Goal: Task Accomplishment & Management: Use online tool/utility

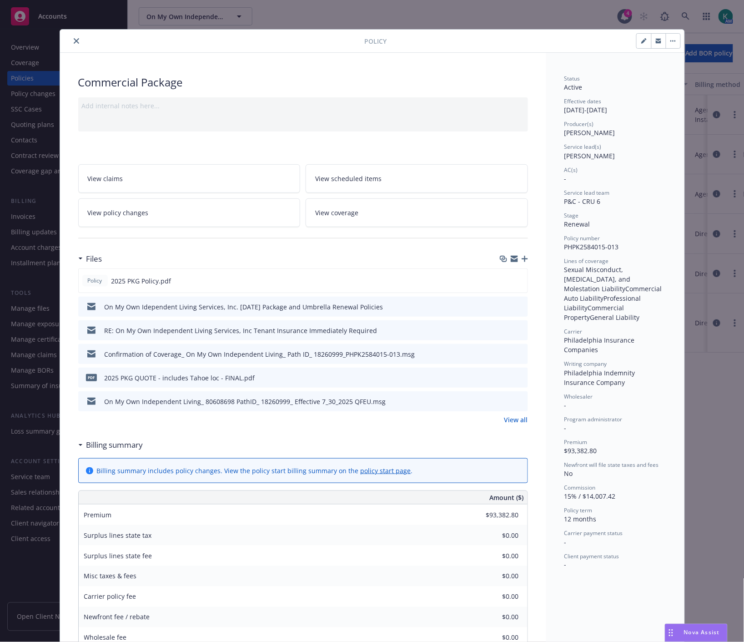
scroll to position [27, 0]
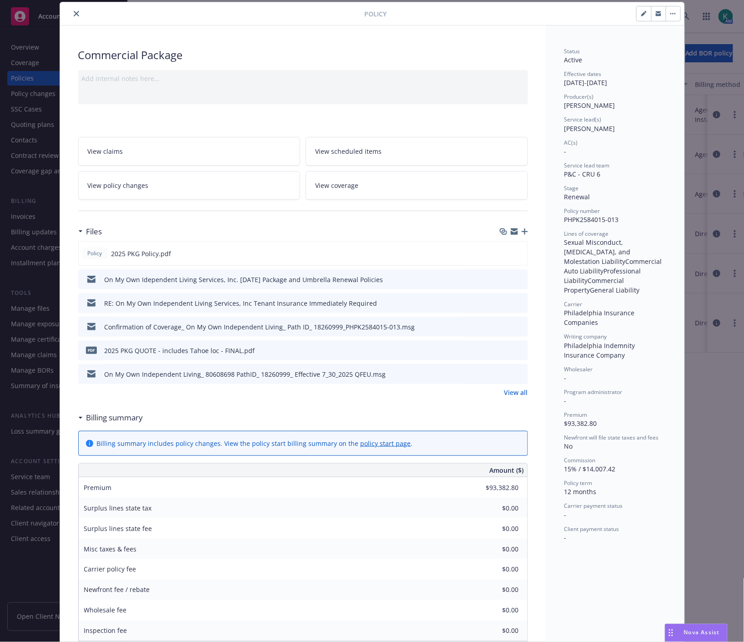
click at [76, 17] on div at bounding box center [214, 13] width 301 height 11
click at [689, 30] on div "Policy Commercial Package Add internal notes here... View claims View scheduled…" at bounding box center [372, 321] width 744 height 642
click at [74, 16] on button "close" at bounding box center [76, 13] width 11 height 11
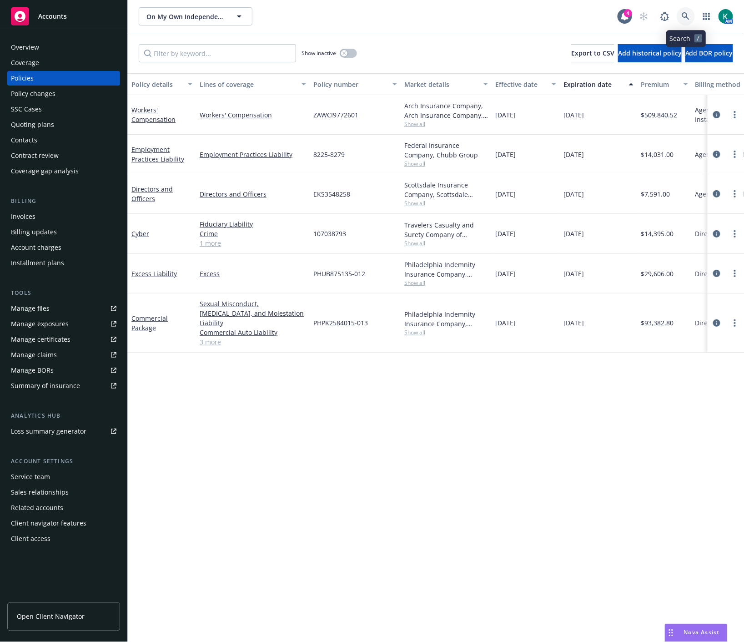
click at [689, 13] on icon at bounding box center [686, 16] width 8 height 8
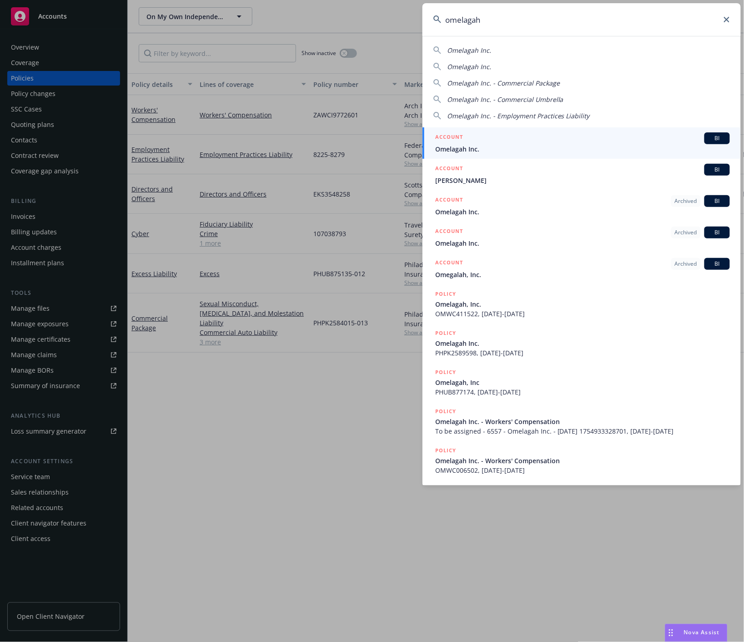
type input "omelagah"
drag, startPoint x: 263, startPoint y: 392, endPoint x: 208, endPoint y: 324, distance: 87.7
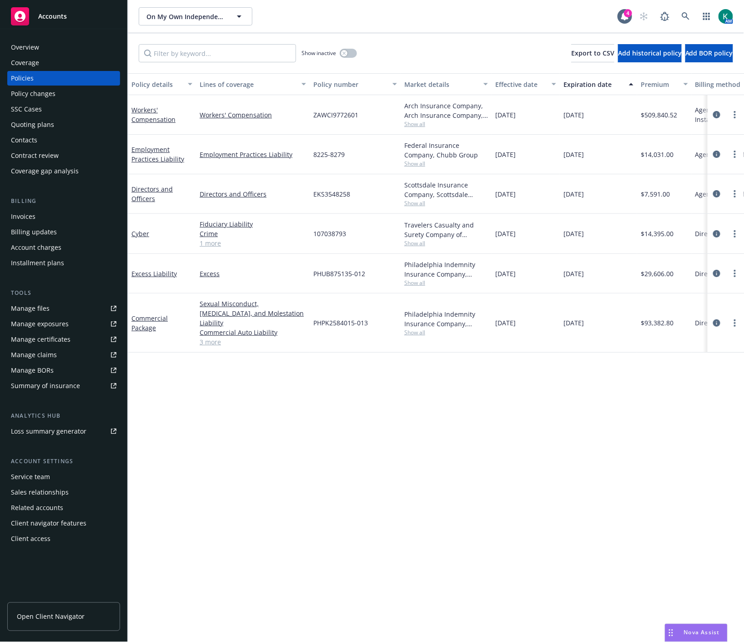
click at [69, 48] on div "Overview" at bounding box center [64, 47] width 106 height 15
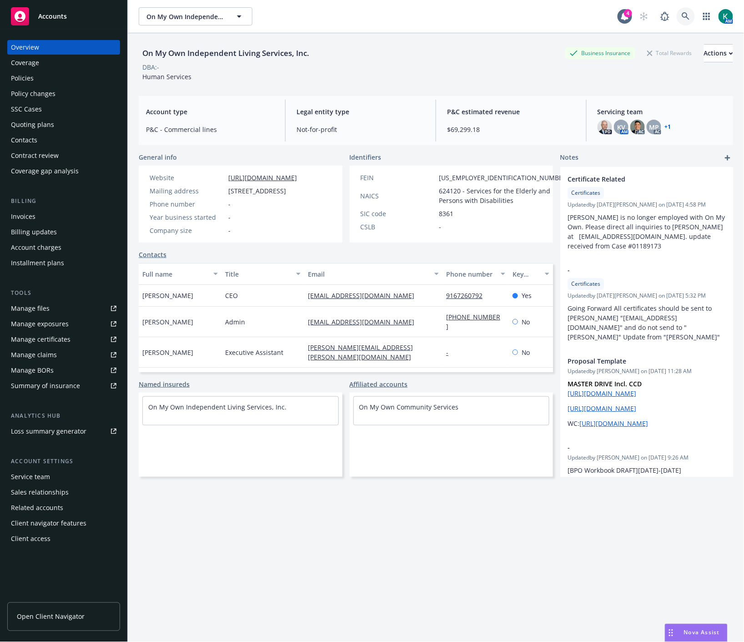
click at [682, 15] on icon at bounding box center [686, 16] width 8 height 8
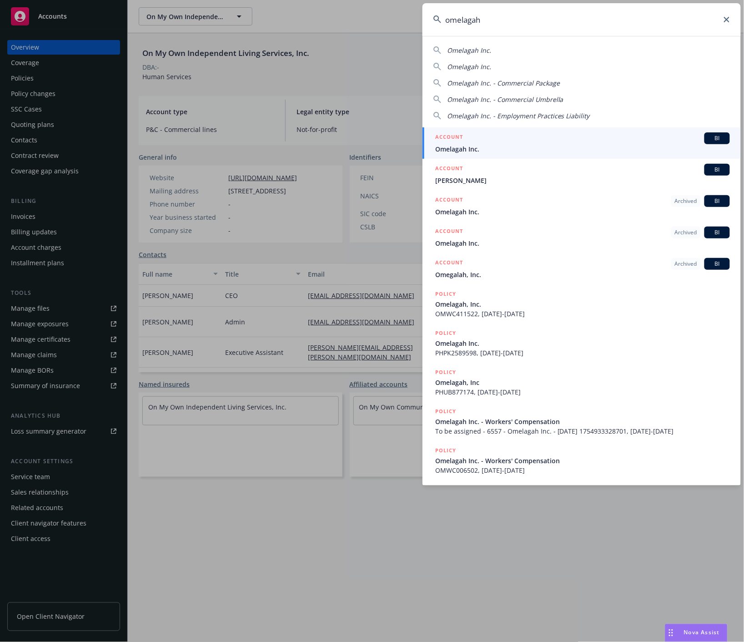
type input "omelagah"
click at [611, 139] on div "ACCOUNT BI" at bounding box center [582, 138] width 295 height 12
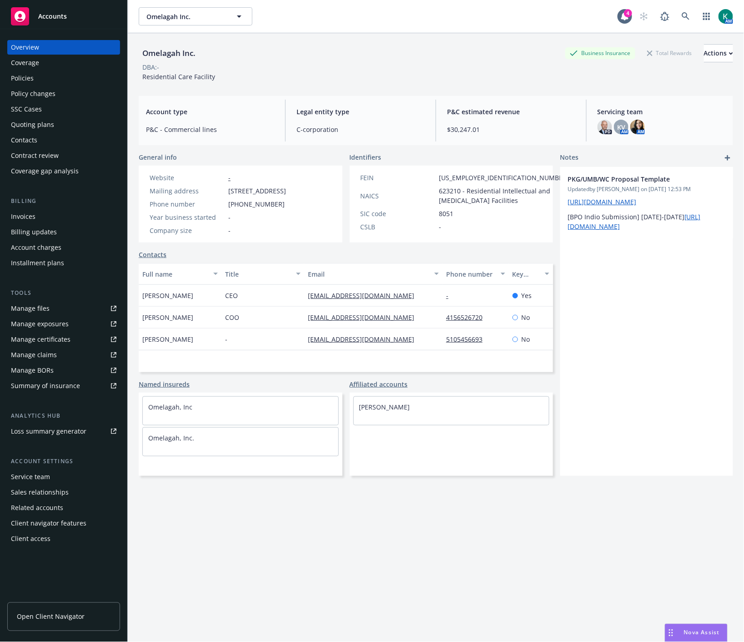
drag, startPoint x: 375, startPoint y: 67, endPoint x: 460, endPoint y: 21, distance: 96.8
click at [378, 63] on div "DBA: -" at bounding box center [436, 67] width 594 height 10
click at [46, 74] on div "Policies" at bounding box center [64, 78] width 106 height 15
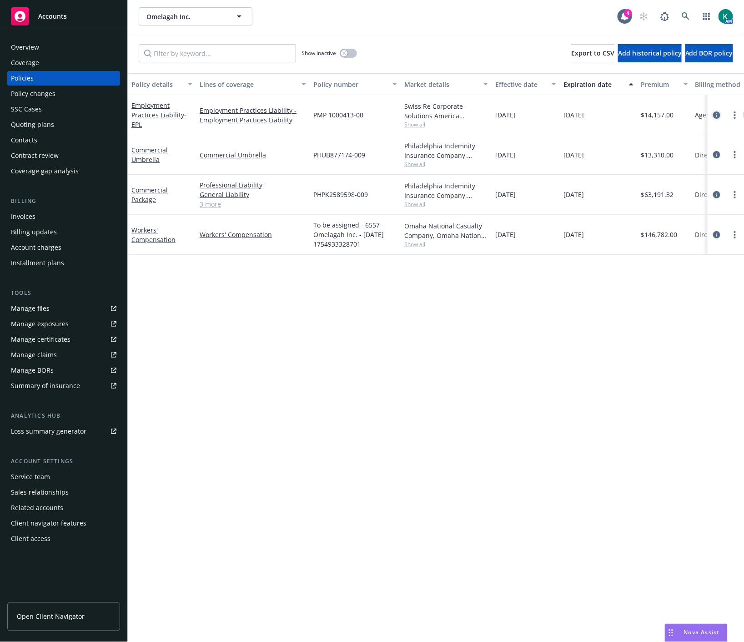
click at [716, 116] on icon "circleInformation" at bounding box center [716, 114] width 7 height 7
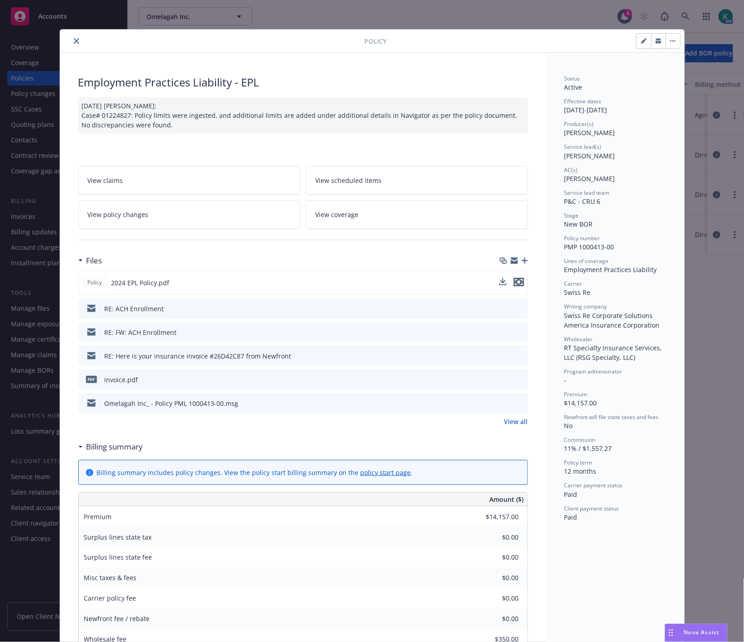
click at [515, 281] on icon "preview file" at bounding box center [519, 282] width 8 height 6
click at [74, 43] on icon "close" at bounding box center [76, 40] width 5 height 5
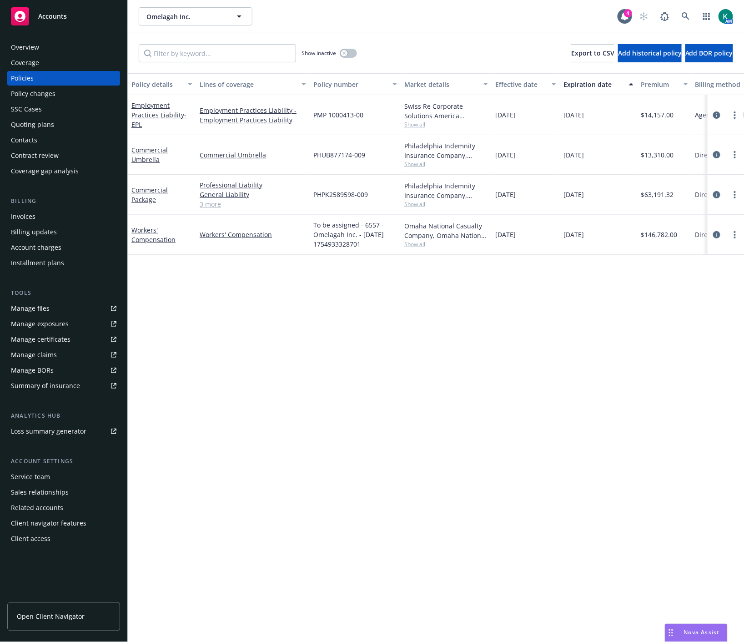
click at [457, 385] on div "Policy details Lines of coverage Policy number Market details Effective date Ex…" at bounding box center [436, 357] width 616 height 568
drag, startPoint x: 428, startPoint y: 454, endPoint x: 423, endPoint y: 446, distance: 8.7
click at [426, 453] on div "Policy details Lines of coverage Policy number Market details Effective date Ex…" at bounding box center [436, 357] width 616 height 568
click at [77, 114] on div "SSC Cases" at bounding box center [64, 109] width 106 height 15
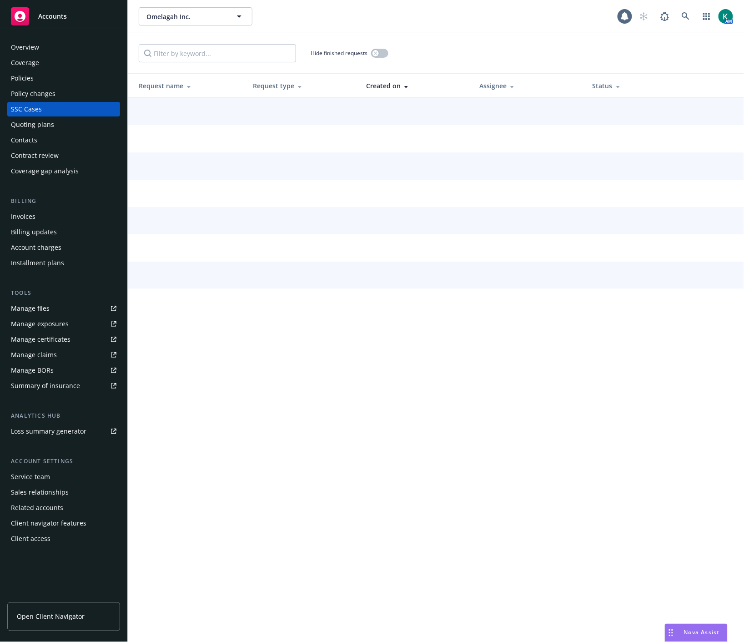
click at [62, 126] on div "Quoting plans" at bounding box center [64, 124] width 106 height 15
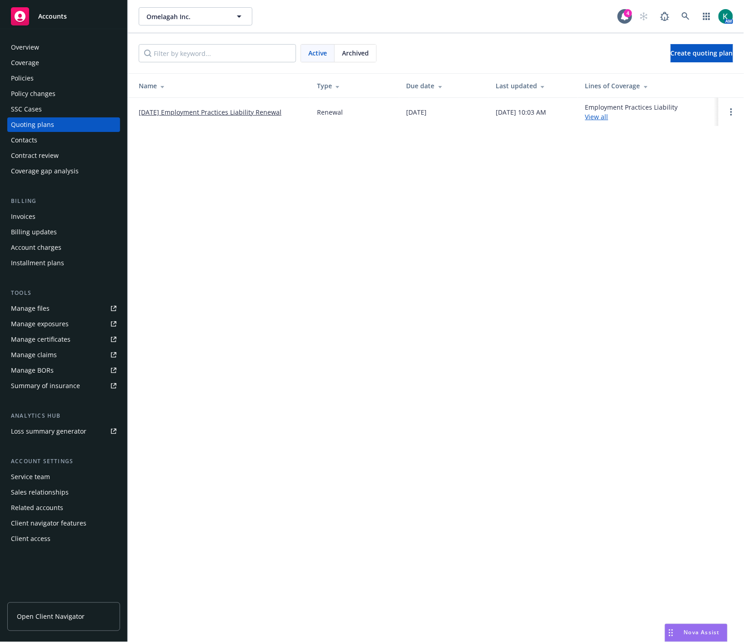
click at [233, 114] on link "[DATE] Employment Practices Liability Renewal" at bounding box center [210, 112] width 143 height 10
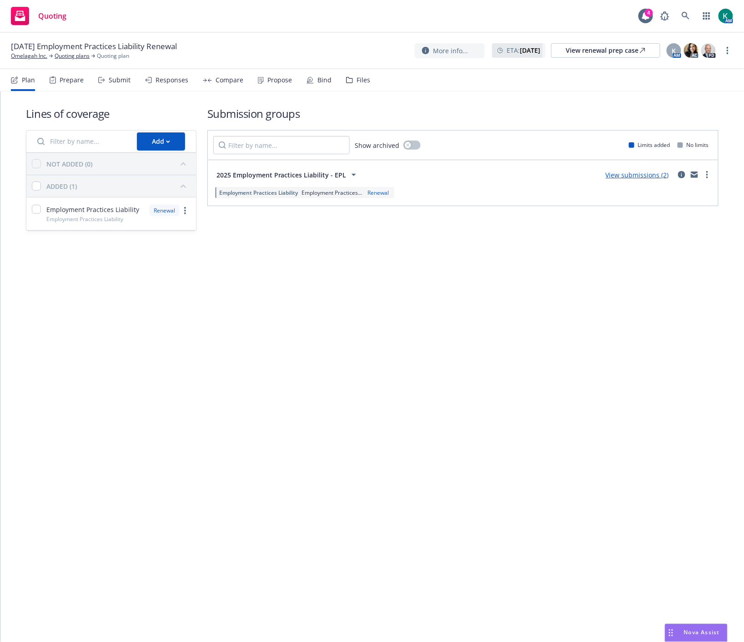
click at [109, 76] on div "Submit" at bounding box center [120, 79] width 22 height 7
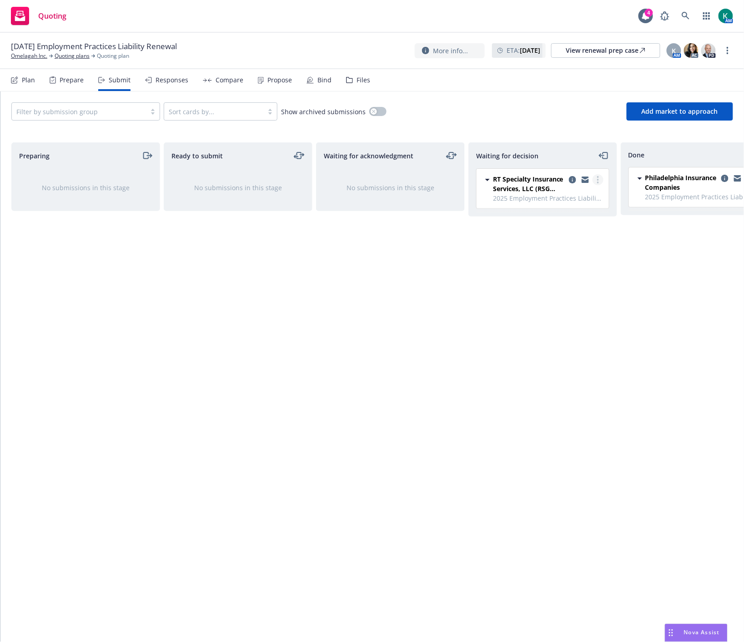
click at [598, 183] on circle "more" at bounding box center [598, 182] width 2 height 2
click at [569, 240] on link "Add accepted decision" at bounding box center [557, 235] width 91 height 18
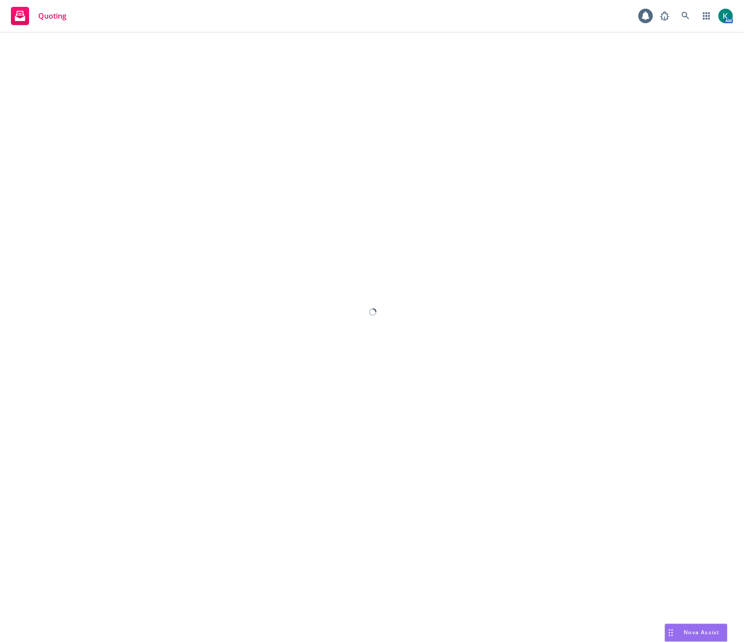
select select "12"
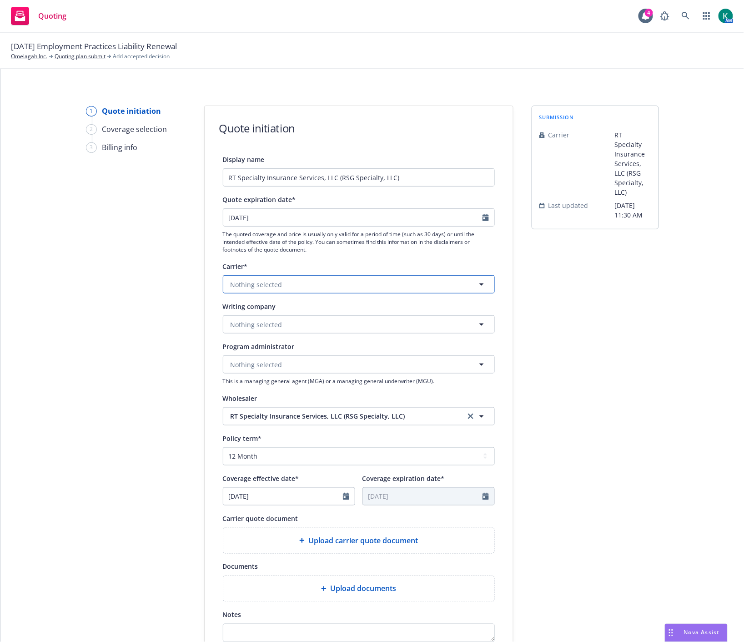
click at [412, 285] on button "Nothing selected" at bounding box center [359, 284] width 272 height 18
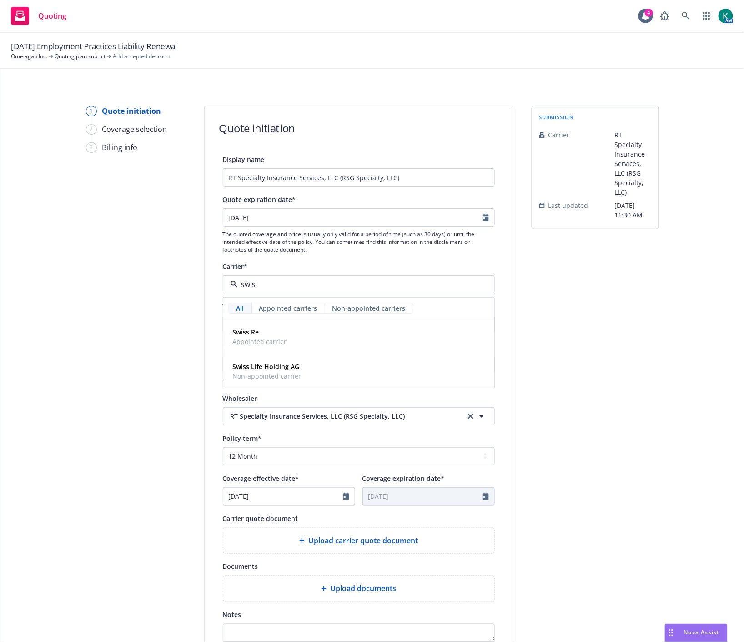
type input "swiss"
click at [376, 334] on div "Swiss Re Appointed carrier" at bounding box center [358, 337] width 259 height 23
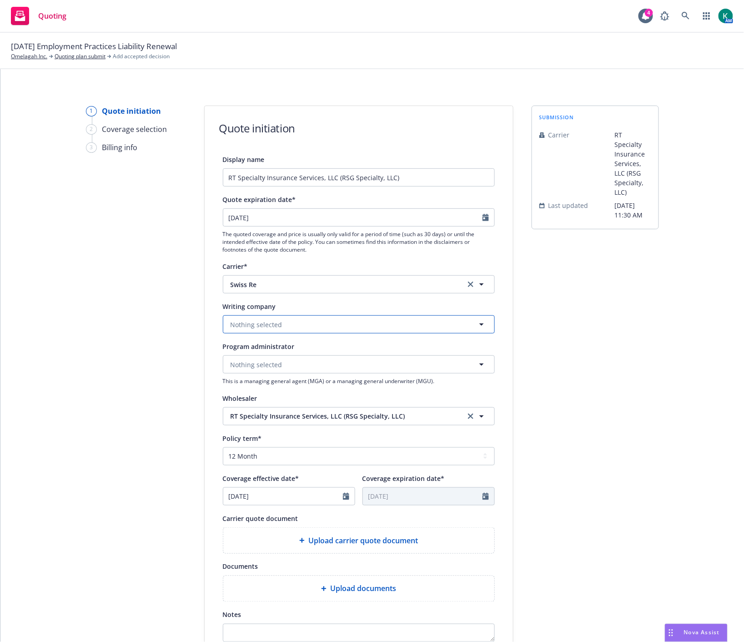
click at [344, 328] on button "Nothing selected" at bounding box center [359, 324] width 272 height 18
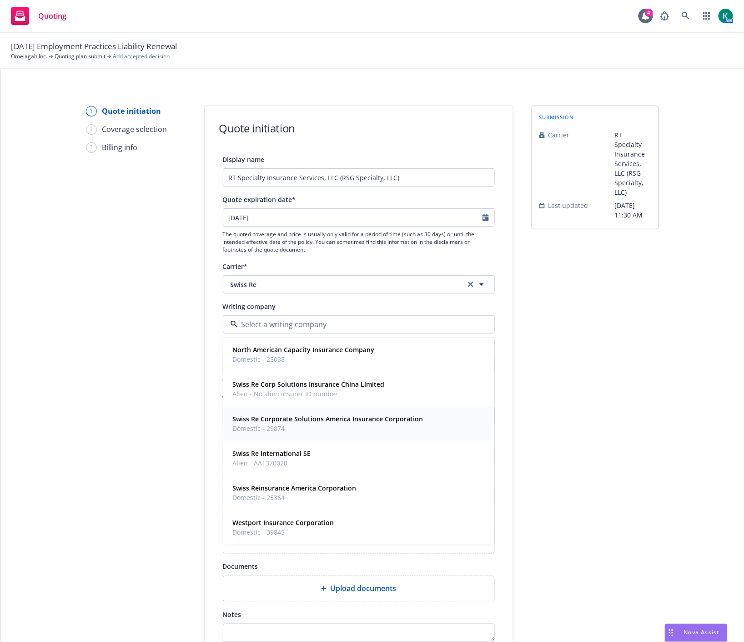
click at [344, 423] on strong "Swiss Re Corporate Solutions America Insurance Corporation" at bounding box center [328, 419] width 191 height 9
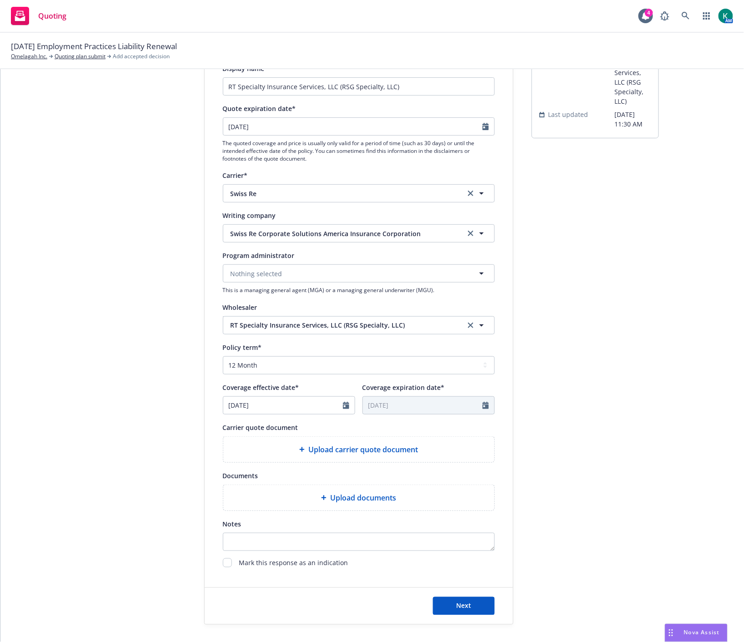
scroll to position [101, 0]
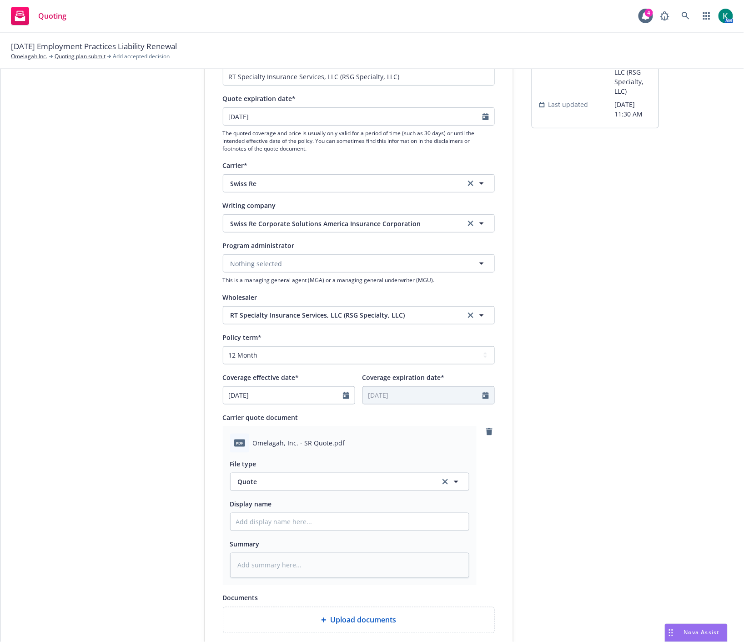
type textarea "x"
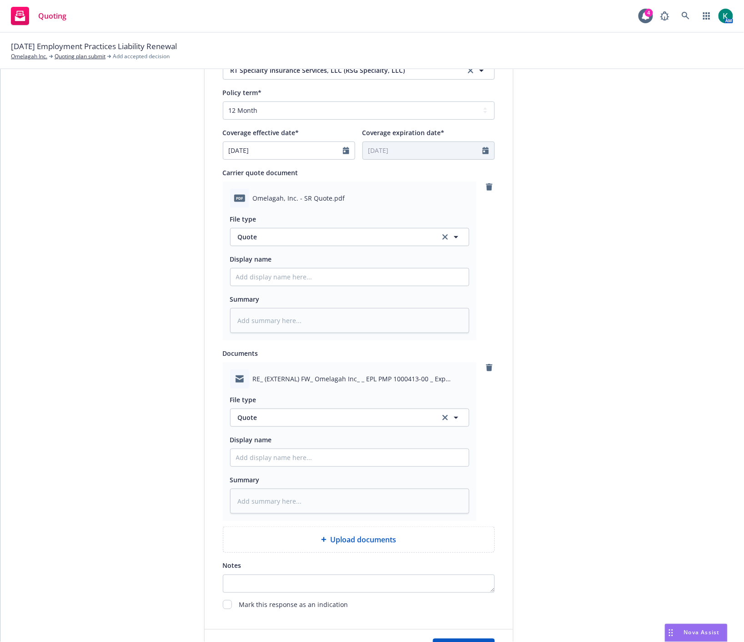
scroll to position [353, 0]
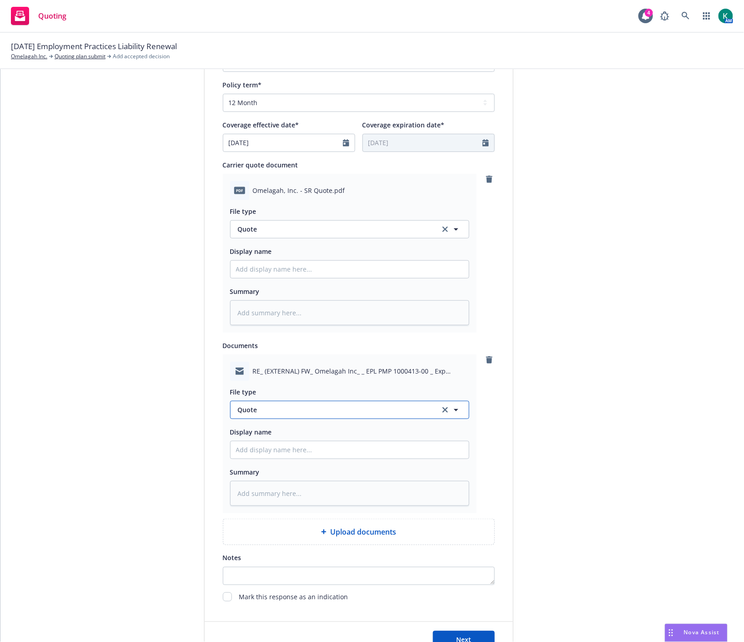
click at [250, 412] on span "Quote" at bounding box center [333, 410] width 191 height 10
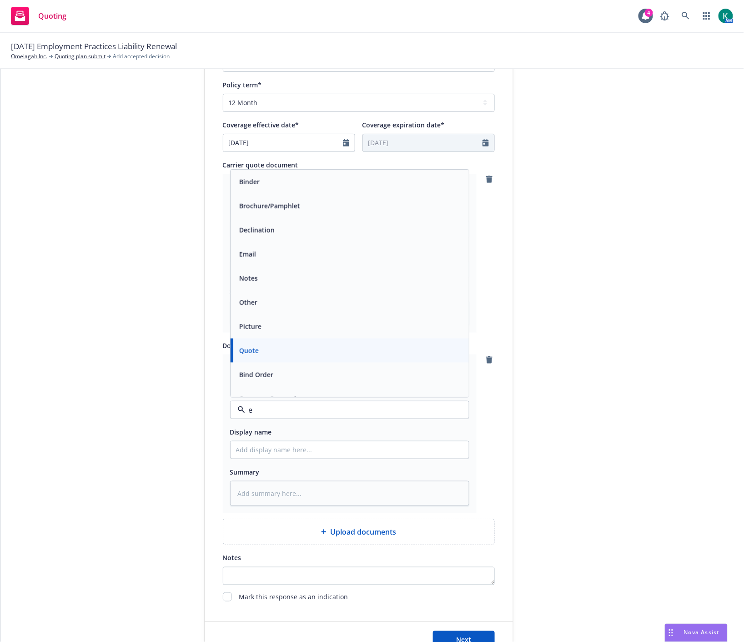
type input "em"
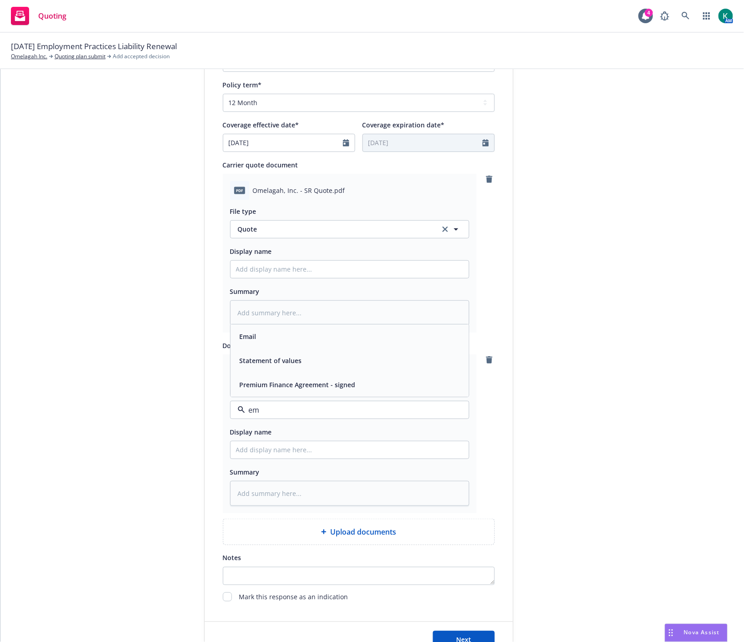
click at [264, 341] on div "Email" at bounding box center [349, 336] width 227 height 13
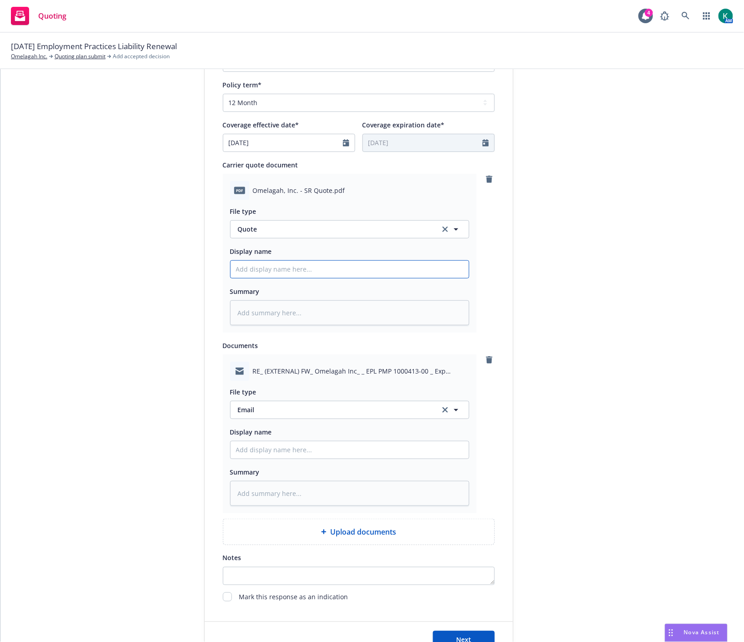
click at [270, 273] on input "Display name" at bounding box center [350, 269] width 238 height 17
type textarea "x"
type input "2"
type textarea "x"
type input "20"
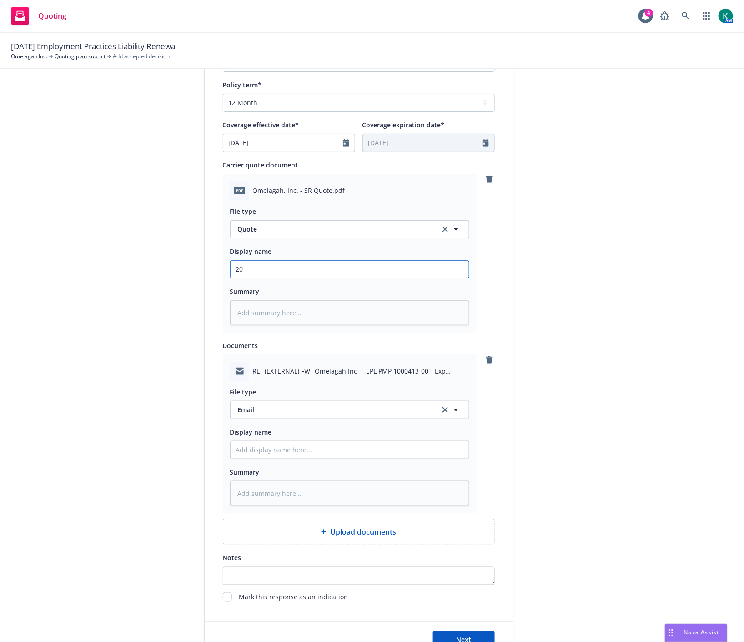
type textarea "x"
type input "202"
type textarea "x"
type input "2025"
type textarea "x"
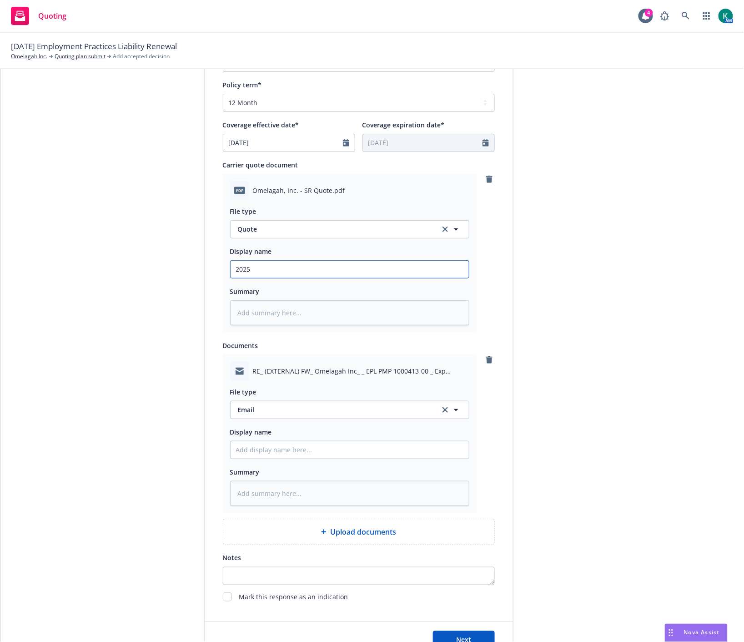
type input "2025"
type textarea "x"
type input "2025 E"
type textarea "x"
type input "2025 EP"
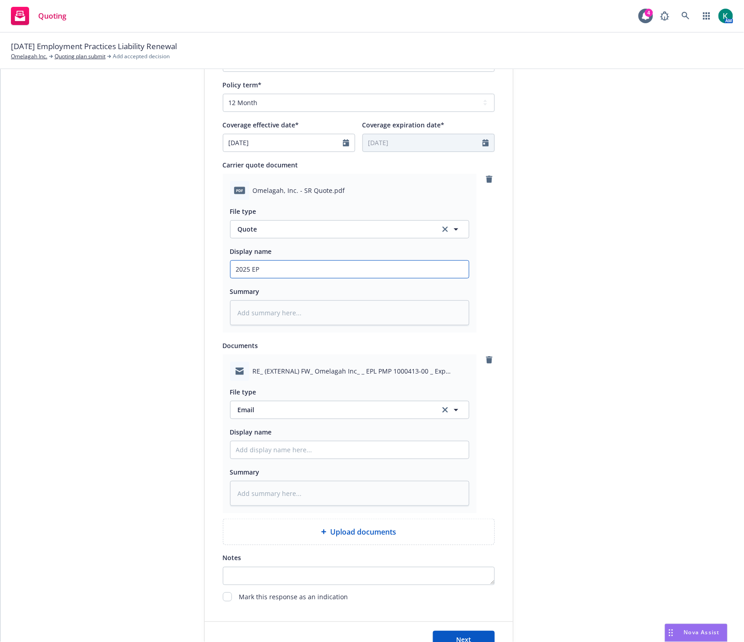
type textarea "x"
type input "2025 EPL"
type textarea "x"
type input "2025 EPL"
type textarea "x"
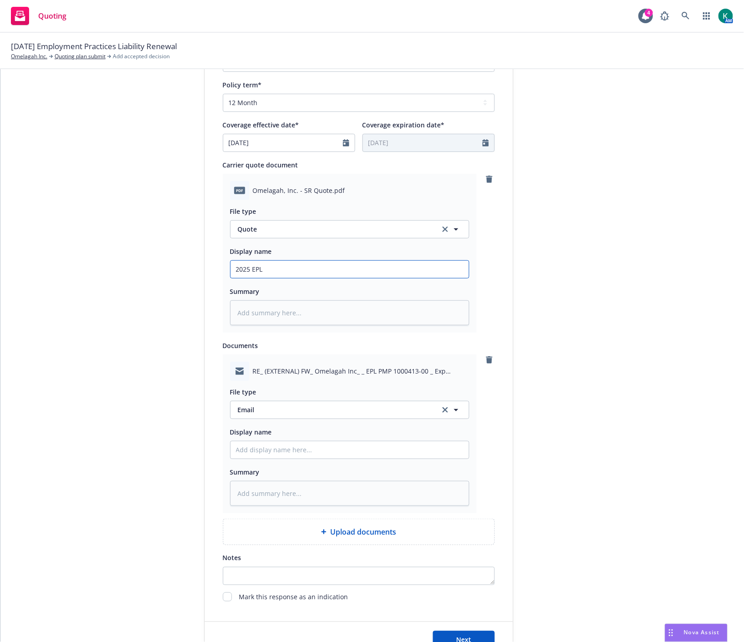
type input "2025 EPL O"
type textarea "x"
type input "2025 EPL On"
type textarea "x"
type input "2025 EPL Onl"
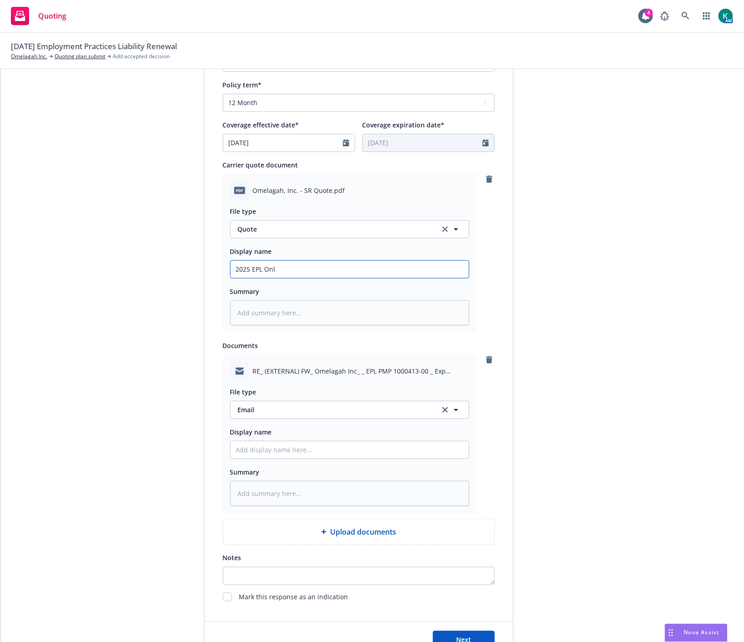
type textarea "x"
type input "2025 EPL Only"
type textarea "x"
type input "2025 EPL Only"
type textarea "x"
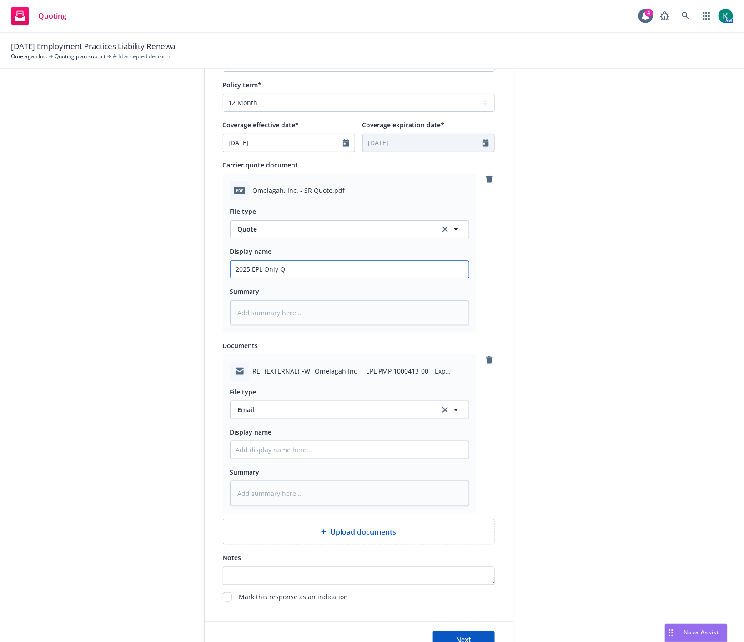
type input "2025 EPL Only Qu"
type textarea "x"
type input "2025 EPL Only Quo"
type textarea "x"
type input "2025 EPL Only Quot"
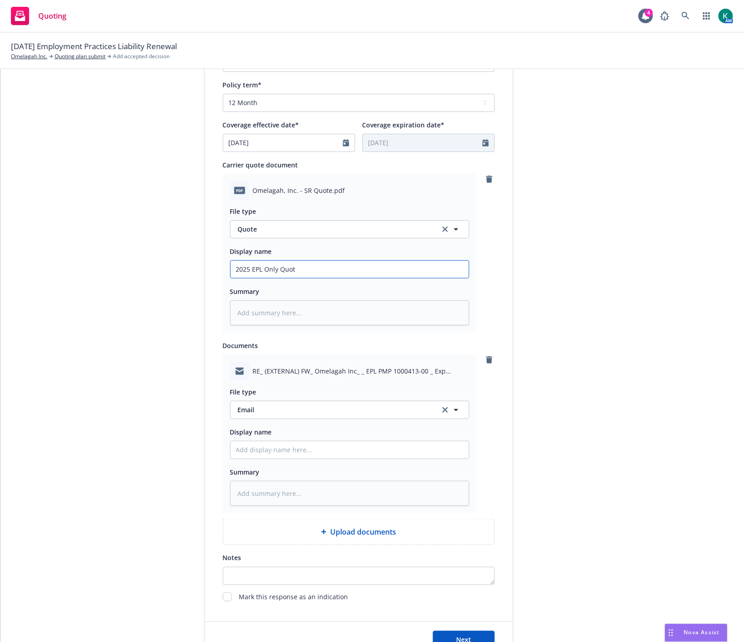
type textarea "x"
type input "2025 EPL Only Quote"
type textarea "x"
type input "2025 EPL Only Quote"
type textarea "x"
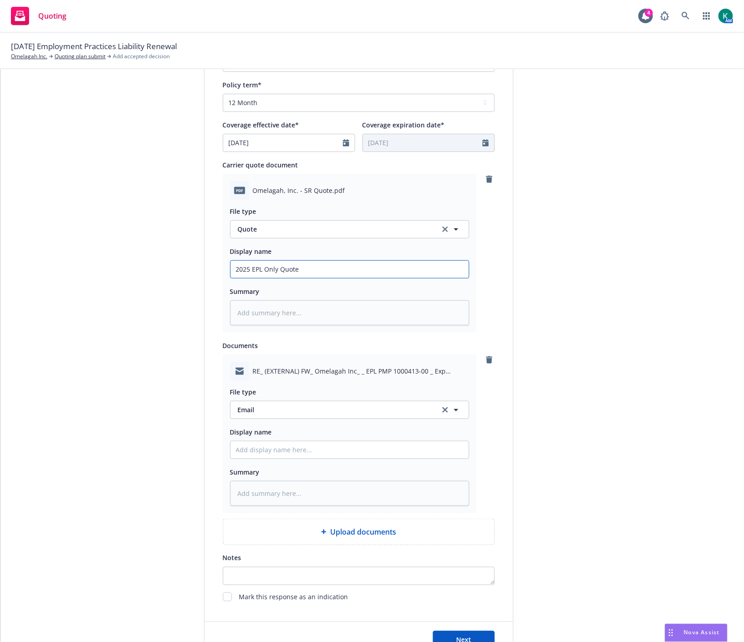
type input "2025 EPL Only Quote -"
type textarea "x"
type input "2025 EPL Only Quote -"
type textarea "x"
type input "2025 EPL Only Quote - S"
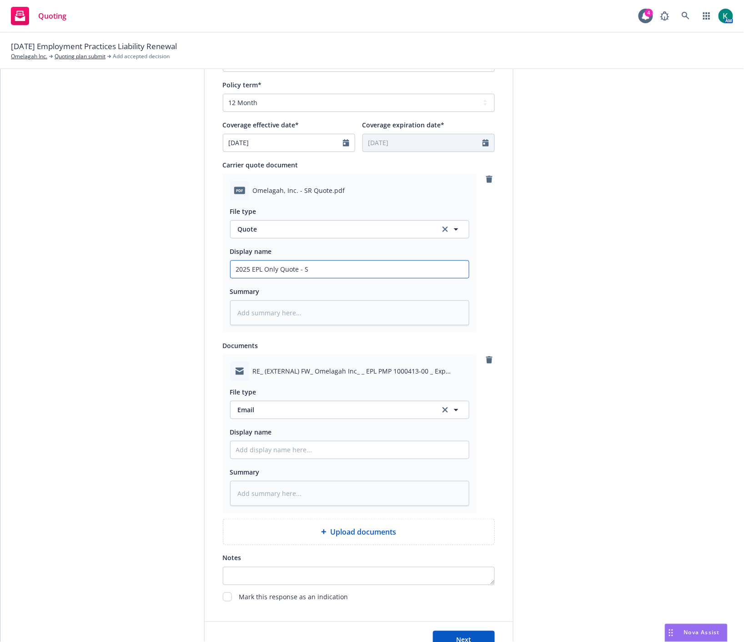
type textarea "x"
type input "2025 EPL Only Quote - Sw"
type textarea "x"
type input "2025 EPL Only Quote - Swi"
type textarea "x"
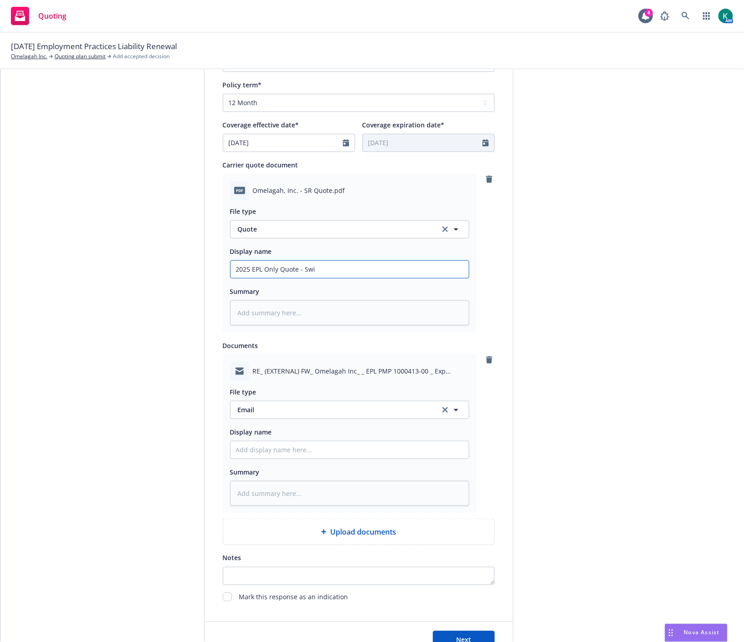
type input "2025 EPL Only Quote - Swis"
type textarea "x"
type input "2025 EPL Only Quote - Swiss"
type textarea "x"
type input "2025 EPL Only Quote - Swiss"
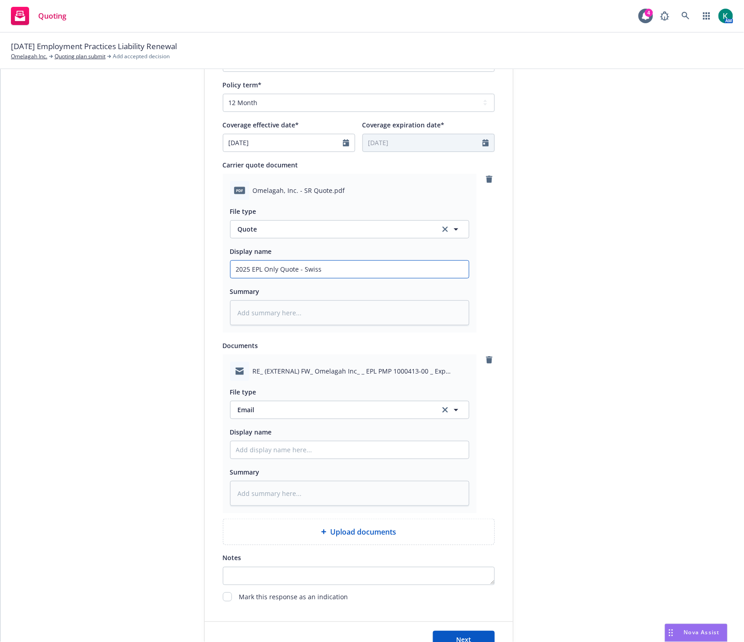
type textarea "x"
type input "2025 EPL Only Quote - Swiss R"
type textarea "x"
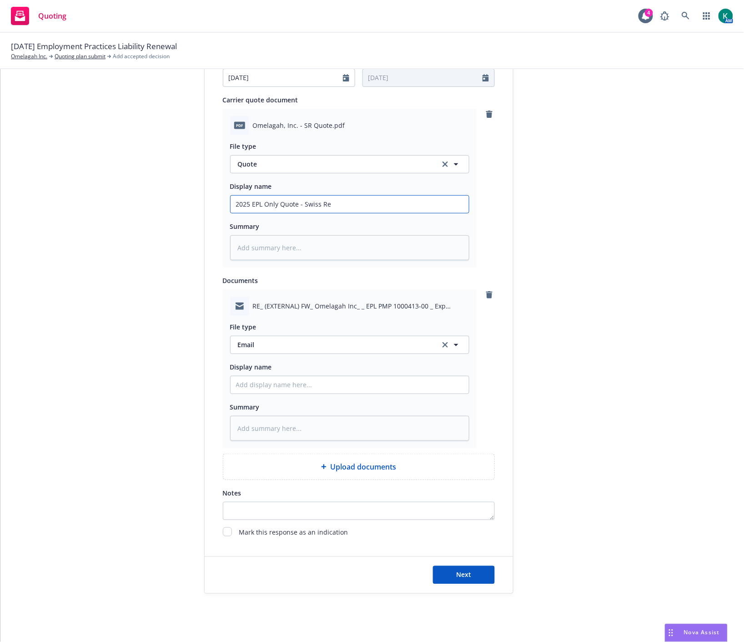
scroll to position [431, 0]
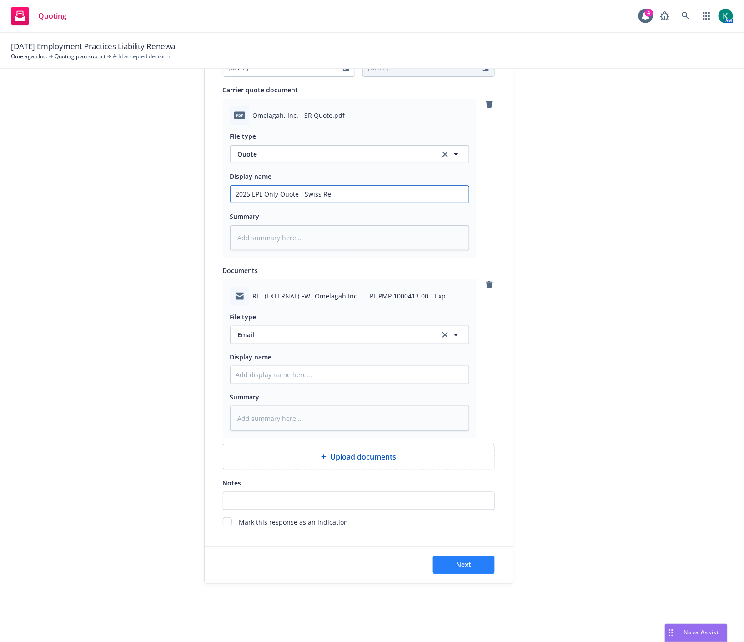
type input "2025 EPL Only Quote - Swiss Re"
click at [472, 560] on button "Next" at bounding box center [464, 565] width 62 height 18
type textarea "x"
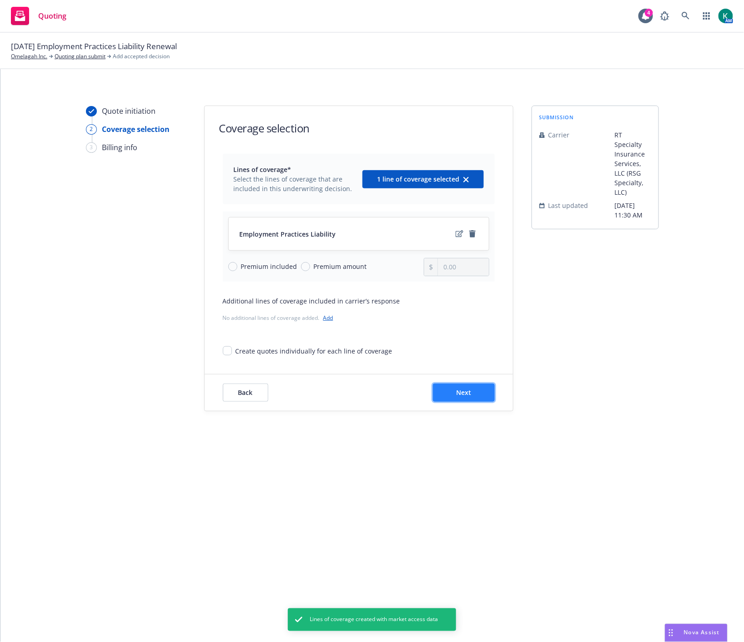
click at [443, 393] on button "Next" at bounding box center [464, 392] width 62 height 18
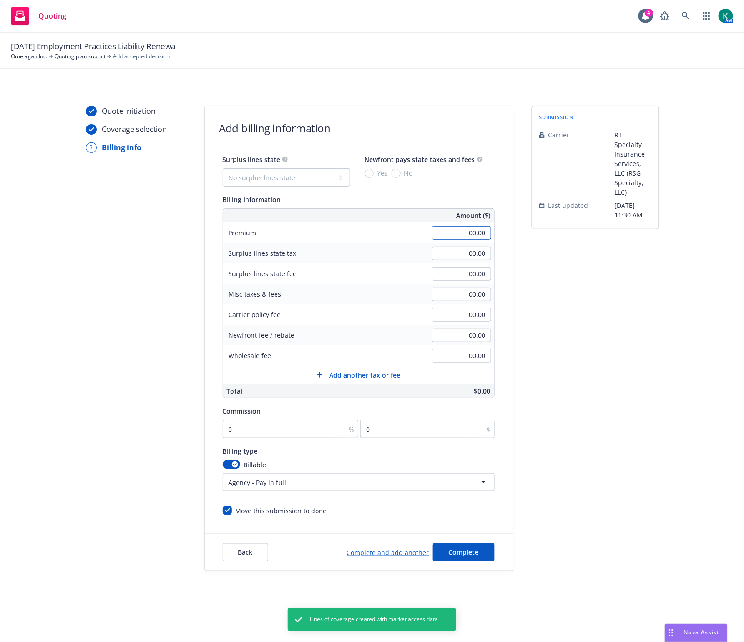
click at [478, 234] on input "00.00" at bounding box center [461, 233] width 59 height 14
type input "14,430.00"
click at [457, 353] on input "00.00" at bounding box center [461, 356] width 59 height 14
type input "350.00"
click at [565, 412] on div "submission Carrier RT Specialty Insurance Services, LLC (RSG Specialty, LLC) La…" at bounding box center [595, 338] width 127 height 465
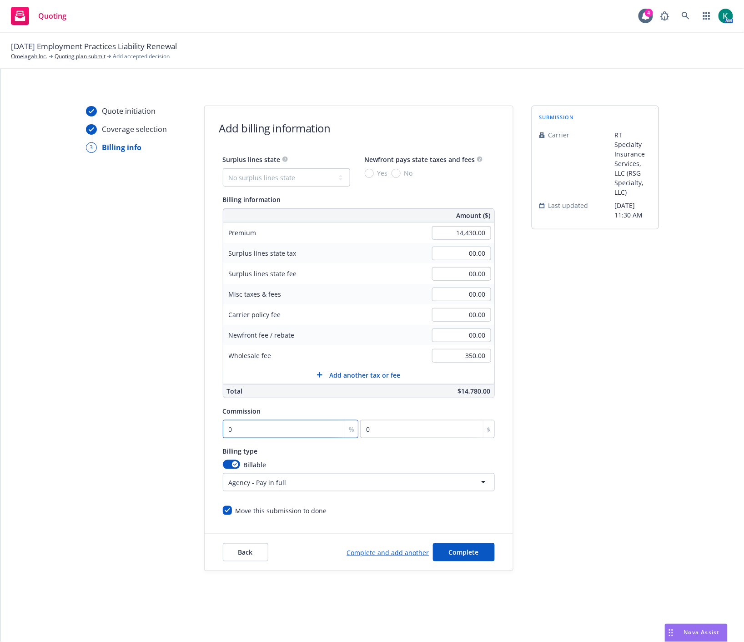
click at [265, 429] on input "0" at bounding box center [291, 429] width 136 height 18
type input "1"
type input "144.3"
type input "11"
type input "1587.3"
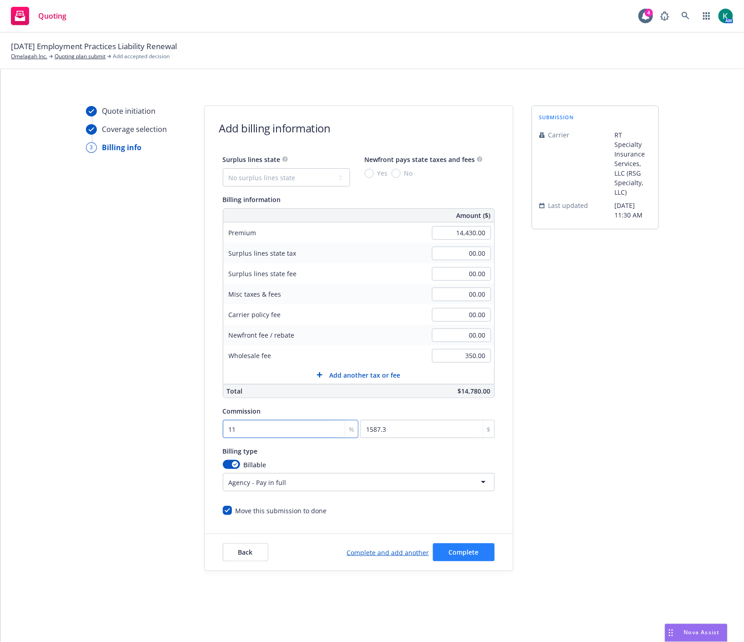
type input "11"
click at [456, 560] on button "Complete" at bounding box center [464, 552] width 62 height 18
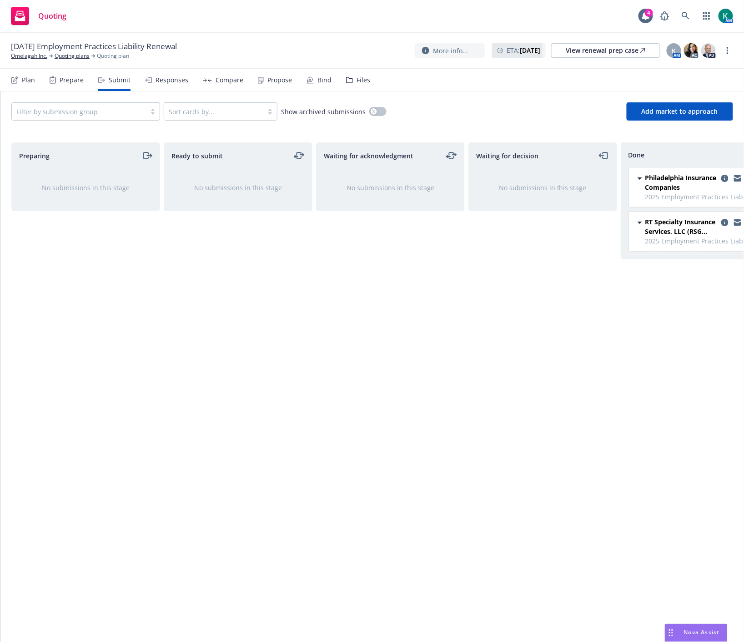
click at [346, 79] on icon at bounding box center [349, 80] width 7 height 6
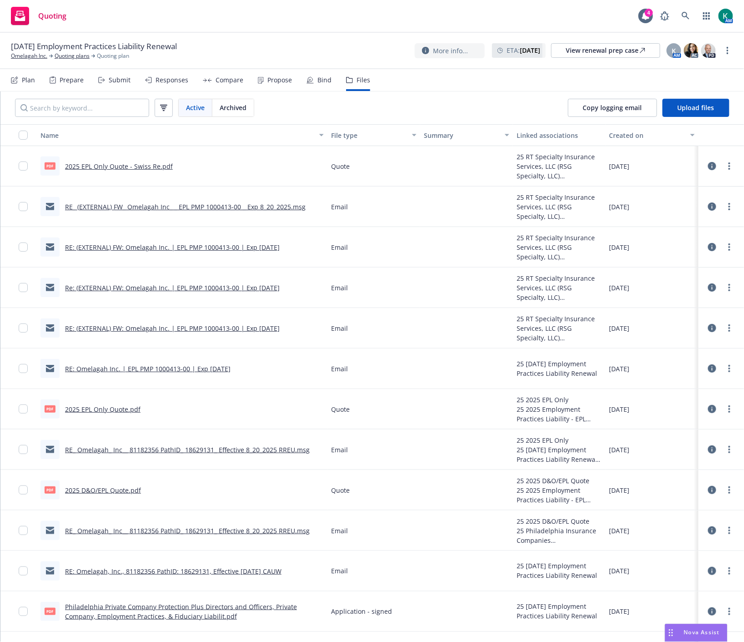
click at [101, 492] on link "2025 D&O/EPL Quote.pdf" at bounding box center [103, 490] width 76 height 9
